Goal: Register for event/course

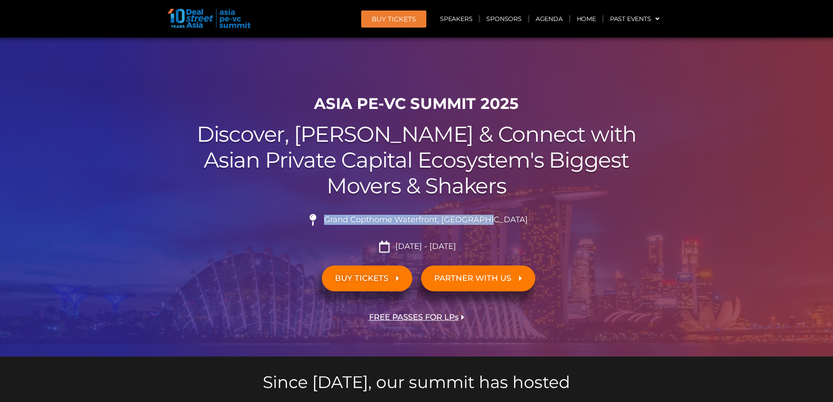
drag, startPoint x: 507, startPoint y: 219, endPoint x: 347, endPoint y: 222, distance: 159.6
click at [347, 222] on li "Grand Copthorne Waterfront, Singapore​" at bounding box center [417, 223] width 490 height 19
copy span "Grand Copthorne Waterfront, Singapore​"
click at [554, 20] on link "Agenda" at bounding box center [549, 19] width 40 height 20
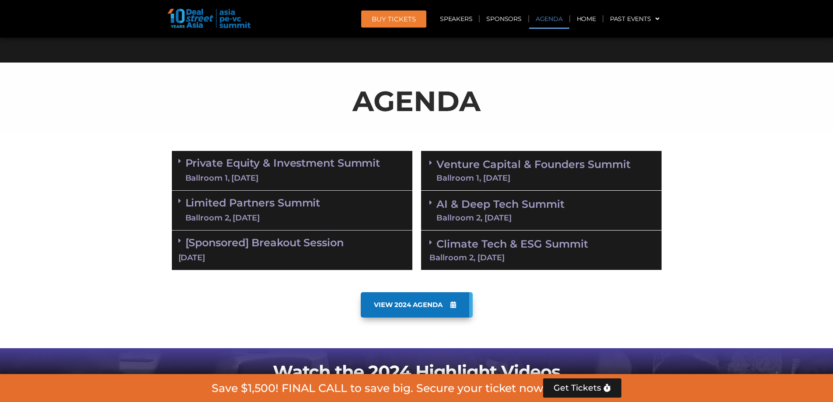
scroll to position [458, 0]
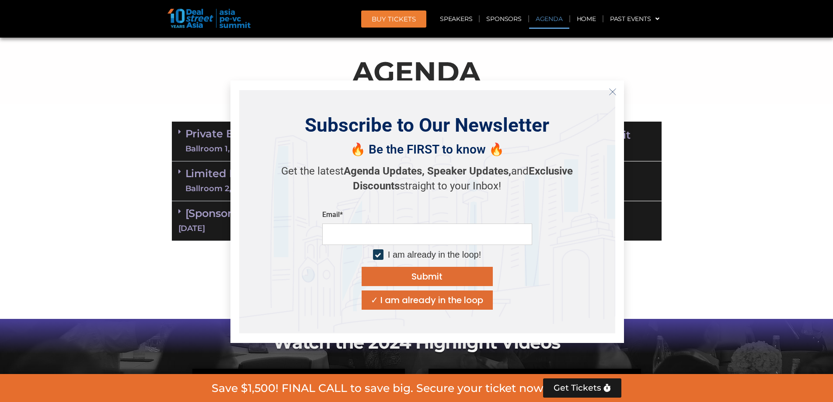
click at [613, 88] on icon "Close" at bounding box center [613, 92] width 8 height 8
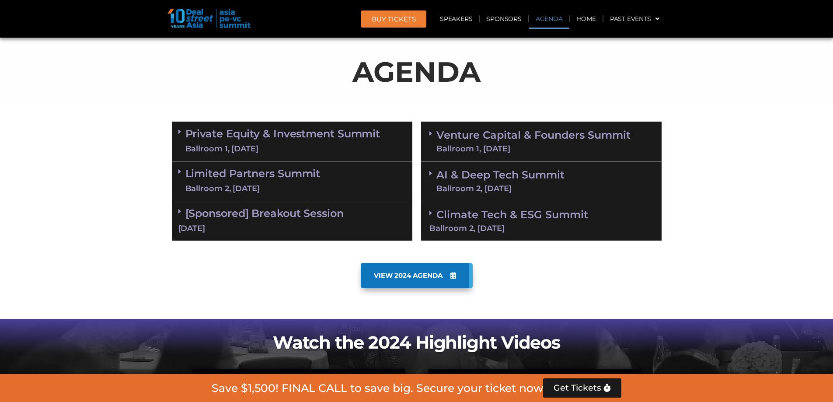
drag, startPoint x: 217, startPoint y: 8, endPoint x: 251, endPoint y: 31, distance: 41.2
click at [251, 31] on header "BUY Tickets Speakers Sponsors Agenda Home Past Events JKT 2025 SG 2024 JKT 2024…" at bounding box center [416, 19] width 833 height 38
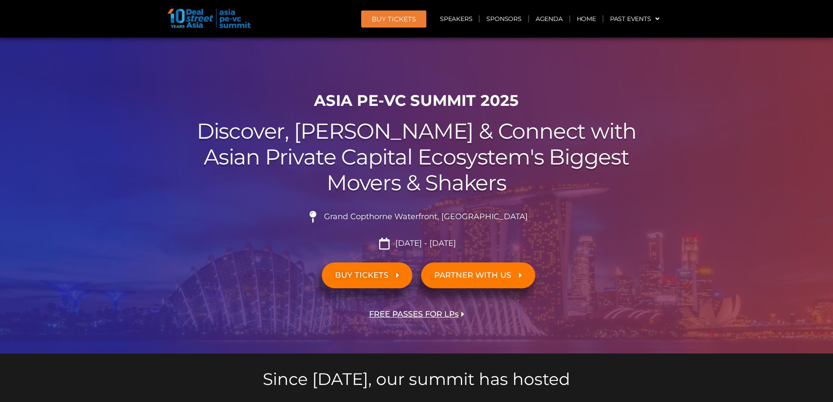
scroll to position [0, 0]
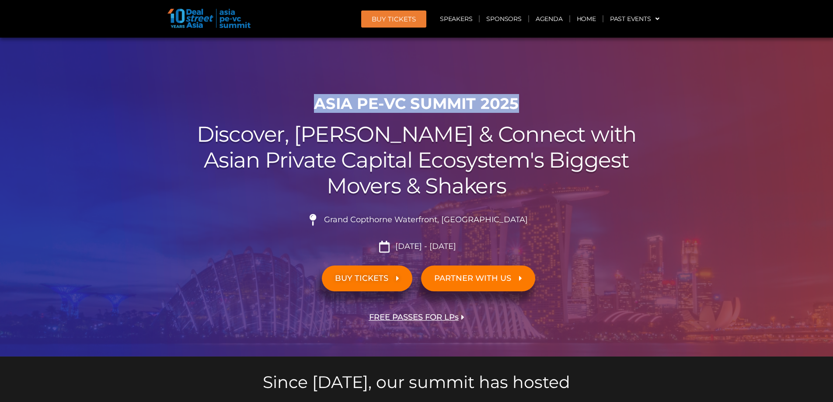
drag, startPoint x: 314, startPoint y: 101, endPoint x: 534, endPoint y: 101, distance: 219.9
click at [534, 101] on h1 "ASIA PE-VC Summit 2025" at bounding box center [417, 103] width 490 height 18
copy h1 "ASIA PE-VC Summit 2025"
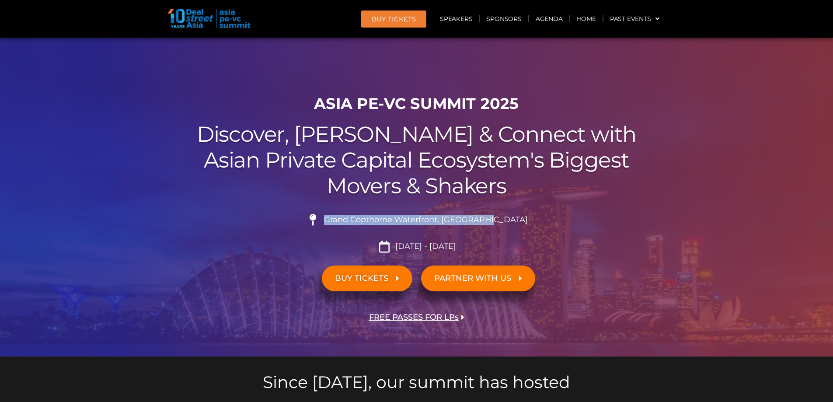
drag, startPoint x: 511, startPoint y: 225, endPoint x: 342, endPoint y: 220, distance: 169.7
click at [342, 220] on li "Grand Copthorne Waterfront, [GEOGRAPHIC_DATA]​" at bounding box center [417, 223] width 490 height 19
copy li "Grand Copthorne Waterfront, [GEOGRAPHIC_DATA]​"
click at [206, 24] on img at bounding box center [208, 18] width 83 height 19
click at [232, 27] on img at bounding box center [208, 18] width 83 height 19
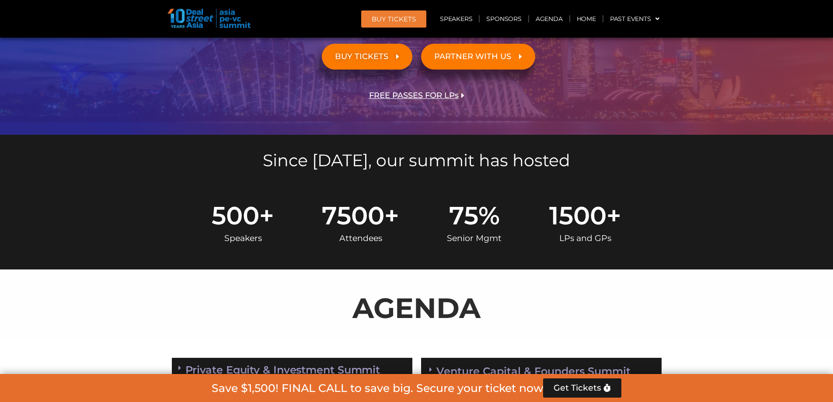
scroll to position [131, 0]
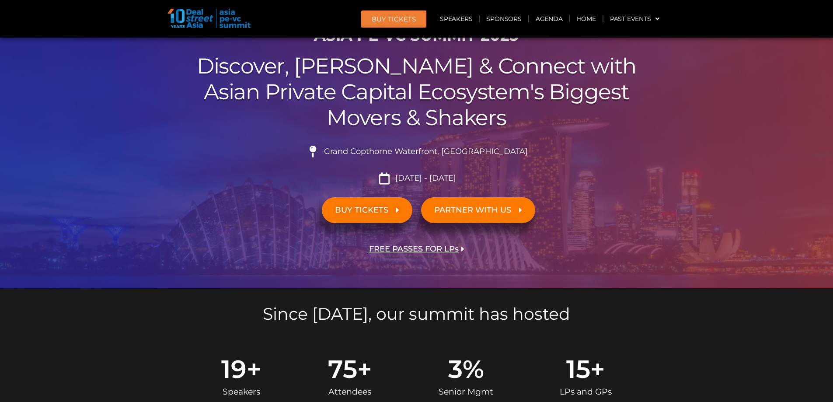
scroll to position [68, 0]
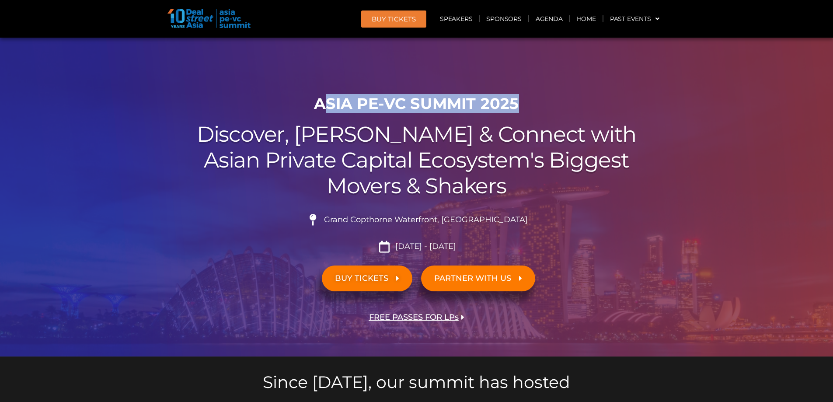
drag, startPoint x: 522, startPoint y: 104, endPoint x: 30, endPoint y: 98, distance: 492.0
click at [325, 106] on h1 "ASIA PE-VC Summit 2025" at bounding box center [417, 103] width 490 height 18
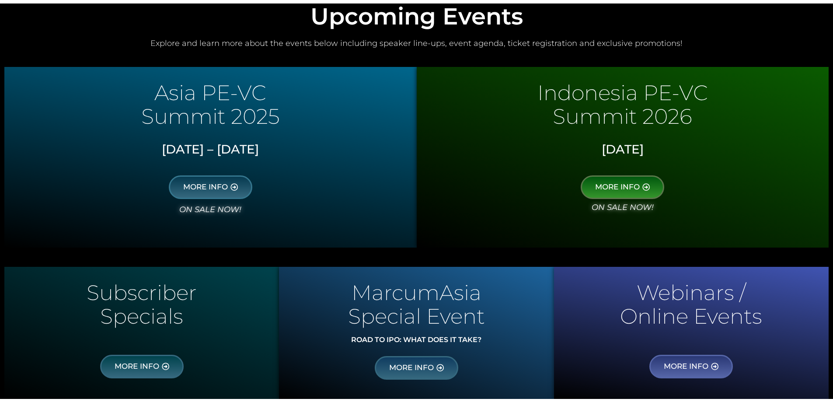
scroll to position [350, 0]
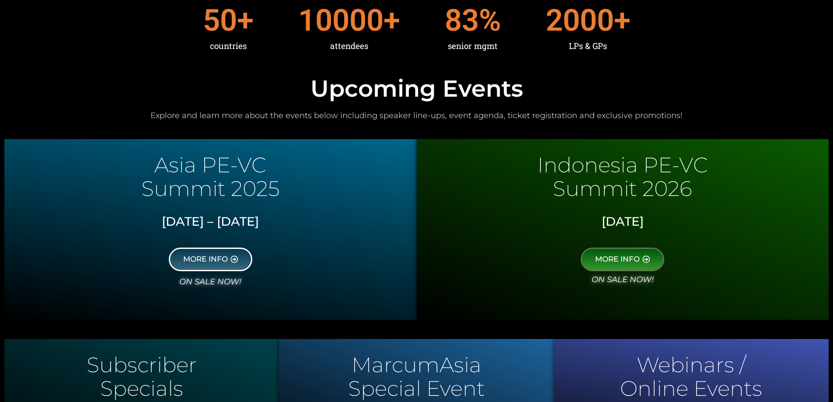
click at [235, 261] on icon at bounding box center [233, 258] width 7 height 7
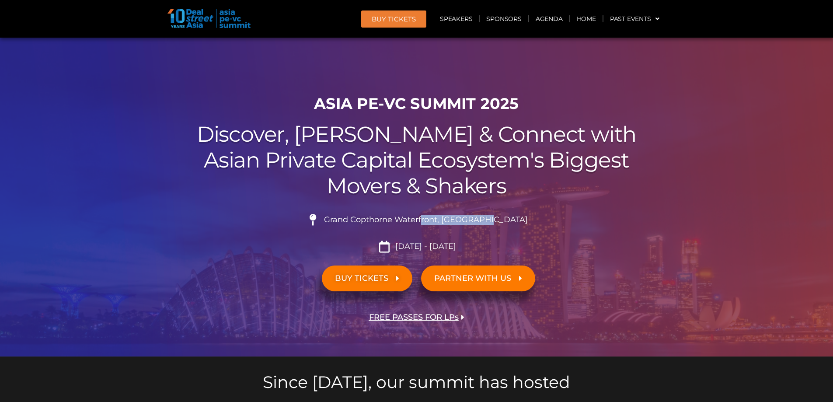
drag, startPoint x: 509, startPoint y: 219, endPoint x: 445, endPoint y: 224, distance: 64.5
click at [445, 224] on li "Grand Copthorne Waterfront, [GEOGRAPHIC_DATA]​" at bounding box center [417, 223] width 490 height 19
click at [460, 220] on span "Grand Copthorne Waterfront, [GEOGRAPHIC_DATA]​" at bounding box center [425, 220] width 206 height 10
drag, startPoint x: 460, startPoint y: 217, endPoint x: 328, endPoint y: 216, distance: 132.5
click at [351, 220] on span "Grand Copthorne Waterfront, [GEOGRAPHIC_DATA]​" at bounding box center [425, 220] width 206 height 10
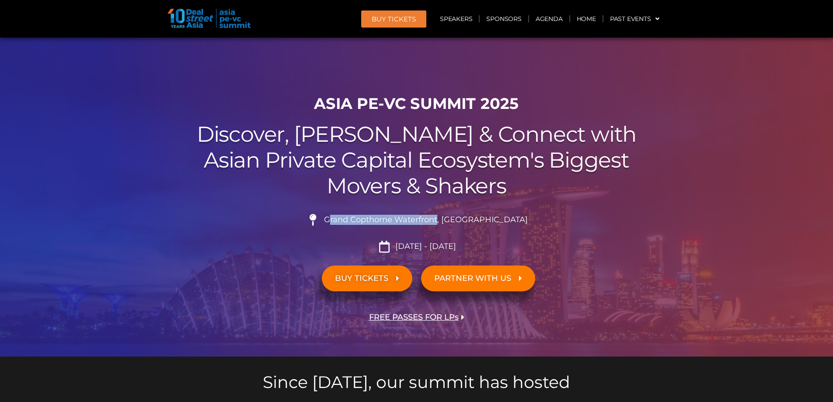
copy span "rand Copthorne Waterfront"
